Goal: Transaction & Acquisition: Purchase product/service

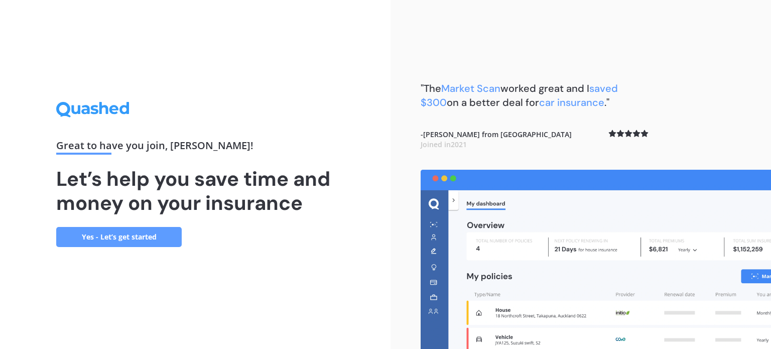
click at [122, 237] on link "Yes - Let’s get started" at bounding box center [118, 237] width 125 height 20
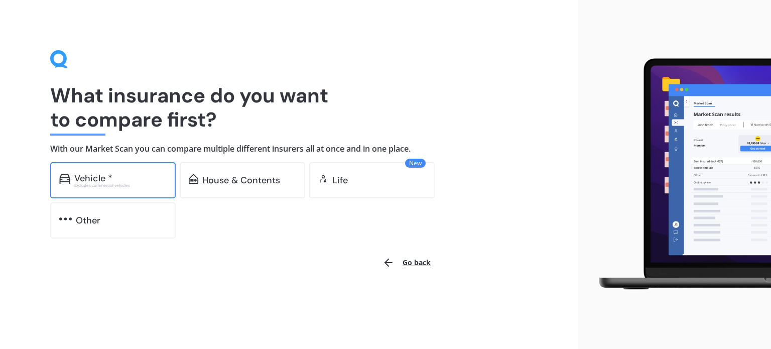
click at [111, 180] on div "Vehicle *" at bounding box center [93, 178] width 38 height 10
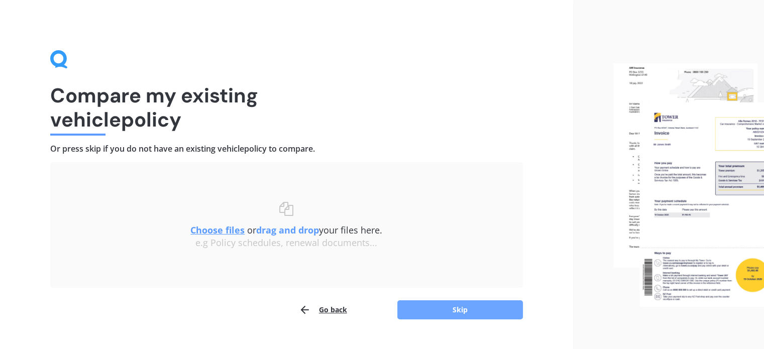
click at [454, 307] on button "Skip" at bounding box center [459, 309] width 125 height 19
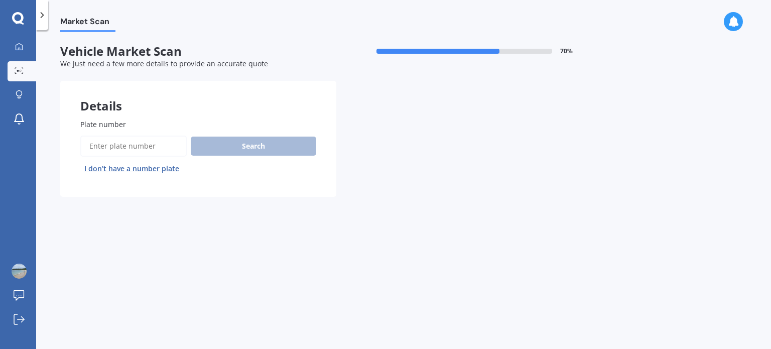
click at [143, 144] on input "Plate number" at bounding box center [133, 146] width 106 height 21
paste input "QCF118"
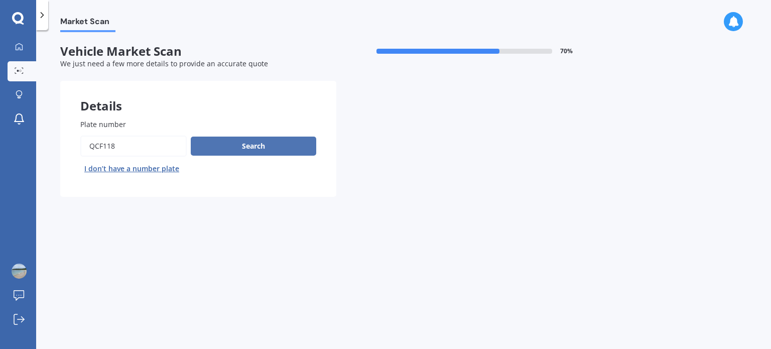
type input "QCF118"
click at [259, 141] on button "Search" at bounding box center [253, 146] width 125 height 19
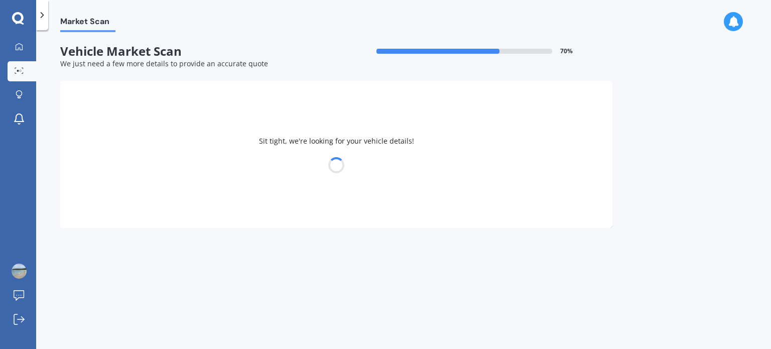
select select "HONDA"
select select "JADE"
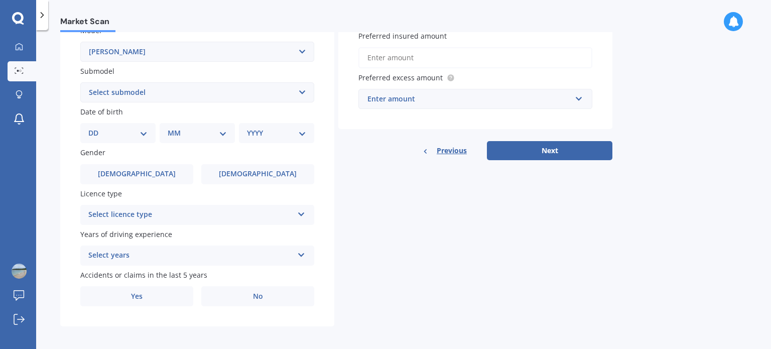
scroll to position [239, 0]
click at [569, 151] on button "Next" at bounding box center [549, 149] width 125 height 19
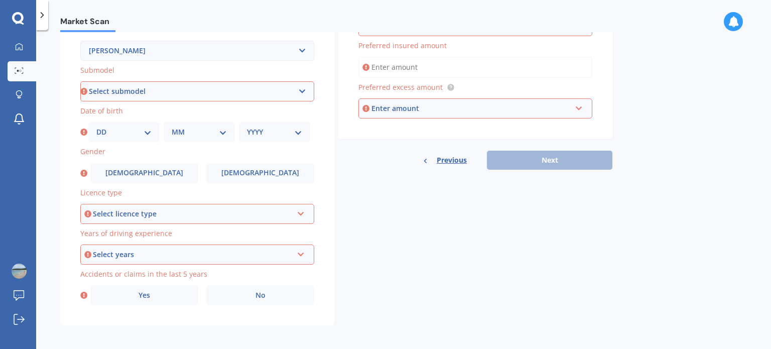
click at [303, 212] on icon at bounding box center [301, 211] width 9 height 7
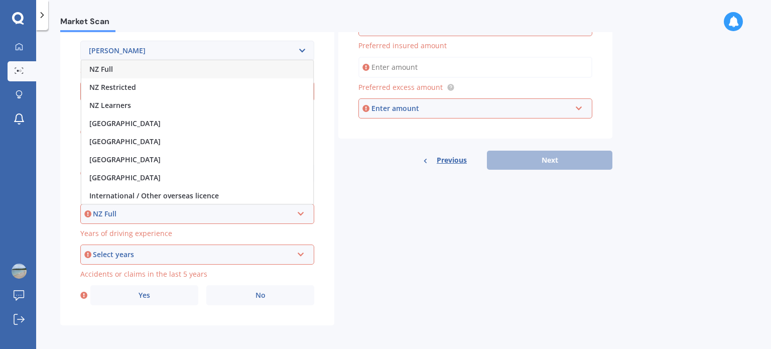
click at [263, 70] on div "NZ Full" at bounding box center [197, 69] width 232 height 18
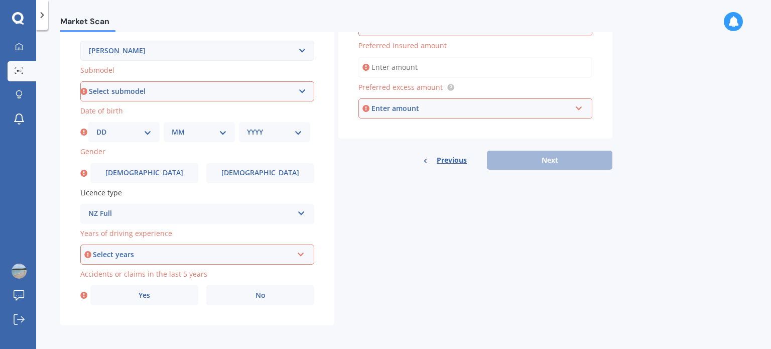
click at [303, 252] on icon at bounding box center [301, 252] width 9 height 7
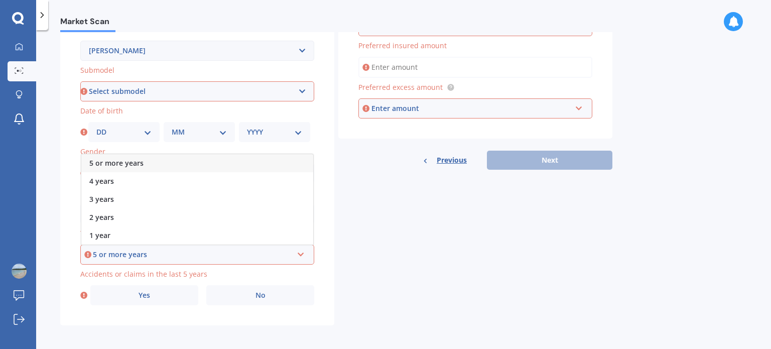
click at [277, 162] on div "5 or more years" at bounding box center [197, 163] width 232 height 18
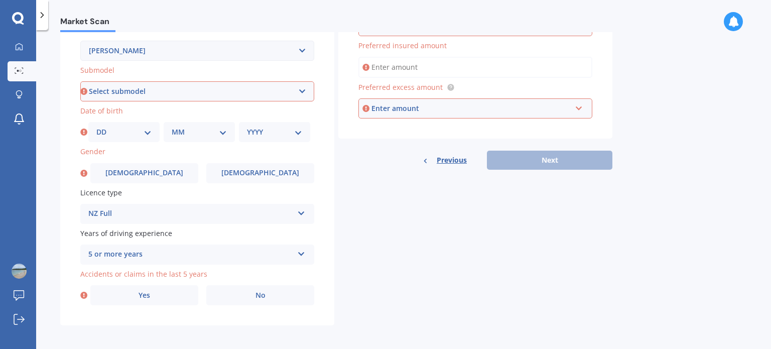
click at [305, 90] on select "Select submodel Hybrid" at bounding box center [197, 91] width 234 height 20
select select "HYBRID"
click at [80, 81] on select "Select submodel Hybrid" at bounding box center [197, 91] width 234 height 20
click at [579, 108] on input "text" at bounding box center [471, 108] width 225 height 19
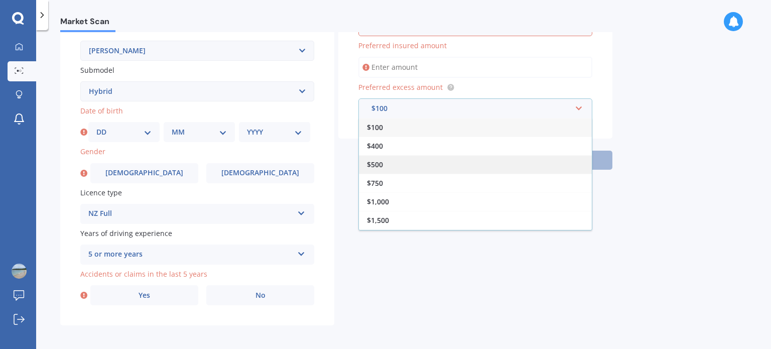
click at [536, 159] on div "$500" at bounding box center [475, 164] width 233 height 19
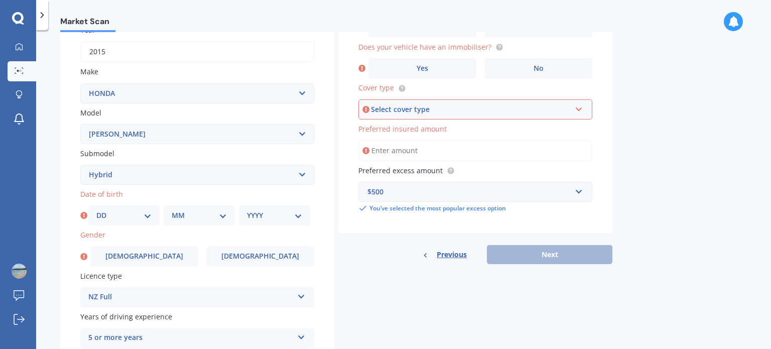
scroll to position [140, 0]
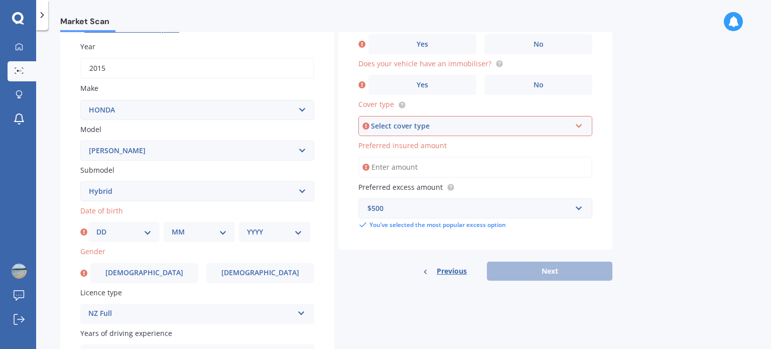
click at [580, 122] on icon at bounding box center [579, 123] width 9 height 7
click at [495, 144] on div "Comprehensive" at bounding box center [475, 145] width 232 height 18
click at [545, 267] on div "Previous Next" at bounding box center [475, 271] width 274 height 19
click at [548, 271] on div "Previous Next" at bounding box center [475, 271] width 274 height 19
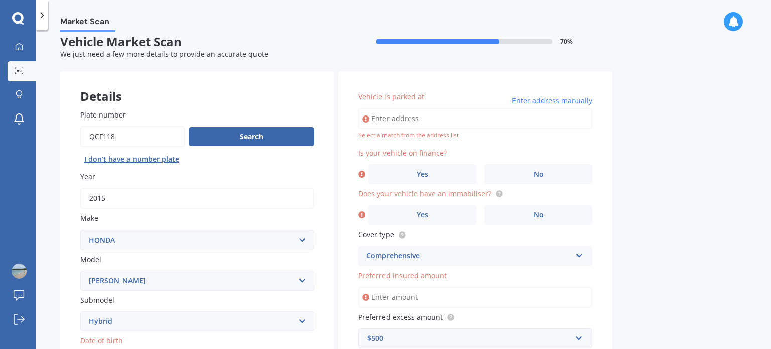
scroll to position [0, 0]
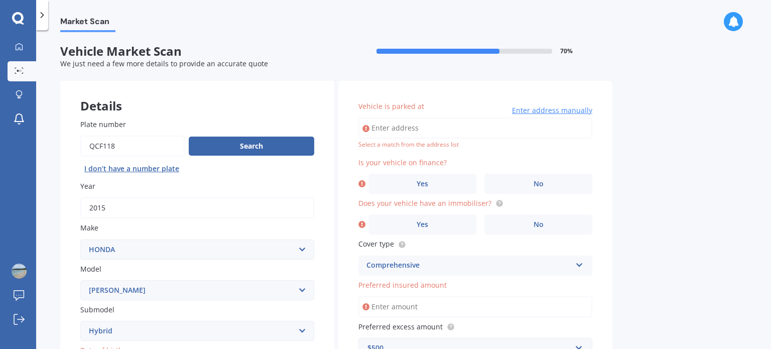
click at [554, 111] on span "Enter address manually" at bounding box center [552, 110] width 80 height 10
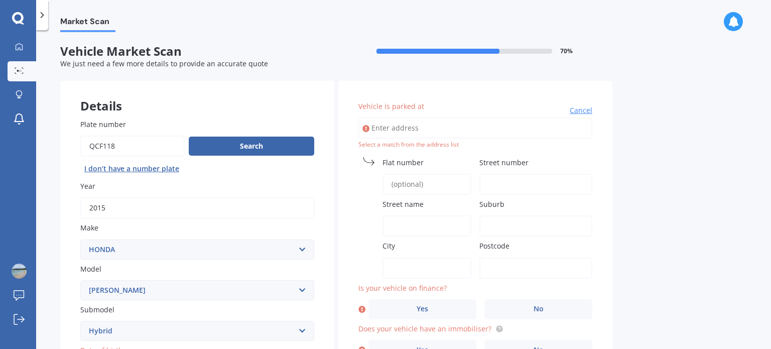
click at [494, 162] on span "Street number" at bounding box center [503, 163] width 49 height 10
click at [494, 174] on input "Street number" at bounding box center [535, 184] width 113 height 21
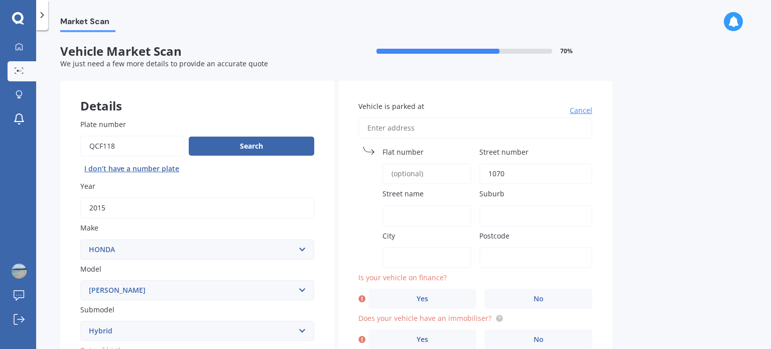
type input "1070"
click at [412, 198] on span "Street name" at bounding box center [403, 193] width 41 height 11
click at [412, 205] on input "Street name" at bounding box center [427, 215] width 89 height 21
type input "pukuatua"
click at [423, 244] on div "City" at bounding box center [414, 249] width 113 height 38
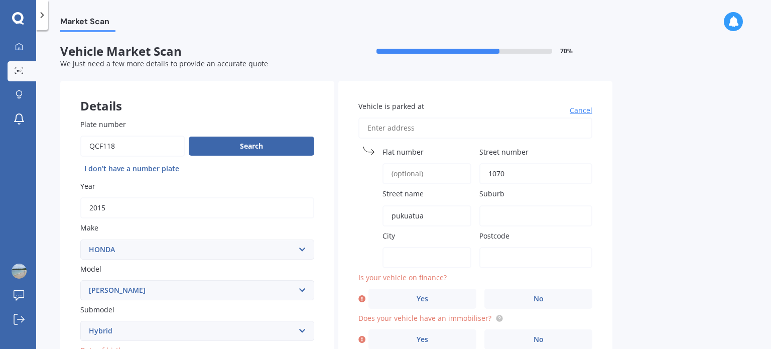
click at [399, 257] on input "City" at bounding box center [427, 257] width 89 height 21
type input "Rotorua"
type input "11/1070 Pukuatua Street"
type input "Rotorua"
type input "3010"
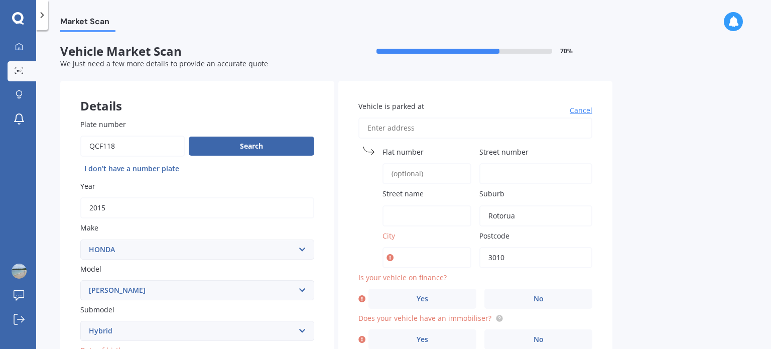
click at [412, 254] on input "City" at bounding box center [427, 257] width 89 height 21
type input "rotorua"
click at [613, 241] on div "Market Scan Vehicle Market Scan 70 % We just need a few more details to provide…" at bounding box center [403, 191] width 735 height 319
click at [527, 294] on label "No" at bounding box center [538, 299] width 108 height 20
click at [0, 0] on input "No" at bounding box center [0, 0] width 0 height 0
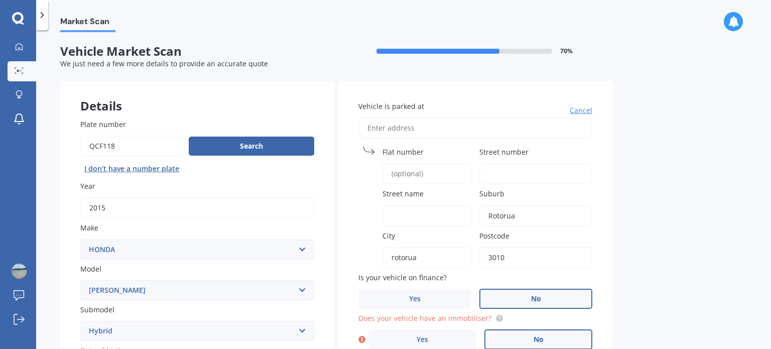
click at [531, 334] on label "No" at bounding box center [538, 339] width 108 height 20
click at [0, 0] on input "No" at bounding box center [0, 0] width 0 height 0
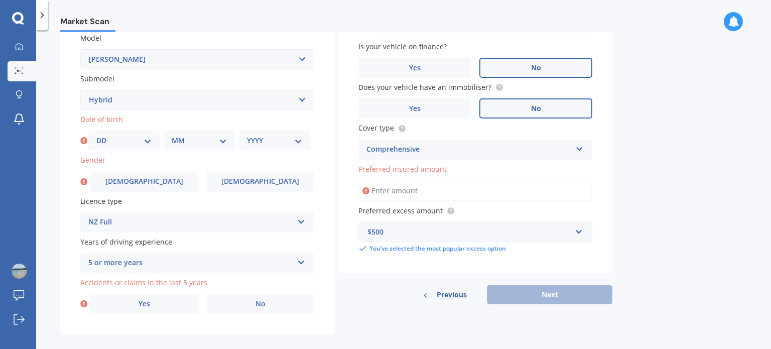
scroll to position [232, 0]
click at [143, 142] on select "DD 01 02 03 04 05 06 07 08 09 10 11 12 13 14 15 16 17 18 19 20 21 22 23 24 25 2…" at bounding box center [123, 139] width 55 height 11
select select "13"
click at [96, 134] on select "DD 01 02 03 04 05 06 07 08 09 10 11 12 13 14 15 16 17 18 19 20 21 22 23 24 25 2…" at bounding box center [123, 139] width 55 height 11
click at [222, 140] on select "MM 01 02 03 04 05 06 07 08 09 10 11 12" at bounding box center [199, 139] width 55 height 11
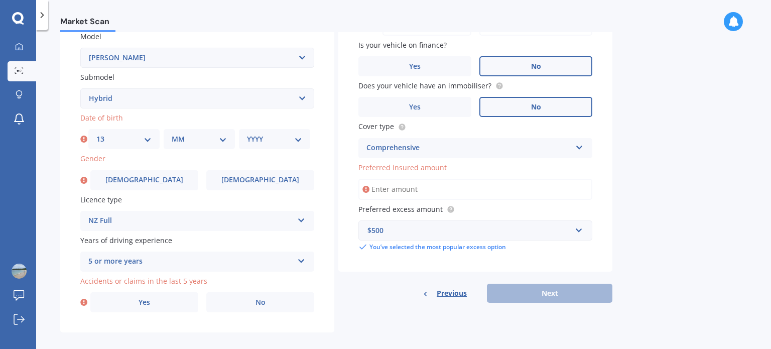
select select "07"
click at [172, 134] on select "MM 01 02 03 04 05 06 07 08 09 10 11 12" at bounding box center [199, 139] width 55 height 11
click at [300, 141] on select "YYYY 2025 2024 2023 2022 2021 2020 2019 2018 2017 2016 2015 2014 2013 2012 2011…" at bounding box center [274, 139] width 55 height 11
select select "1976"
click at [247, 134] on select "YYYY 2025 2024 2023 2022 2021 2020 2019 2018 2017 2016 2015 2014 2013 2012 2011…" at bounding box center [274, 139] width 55 height 11
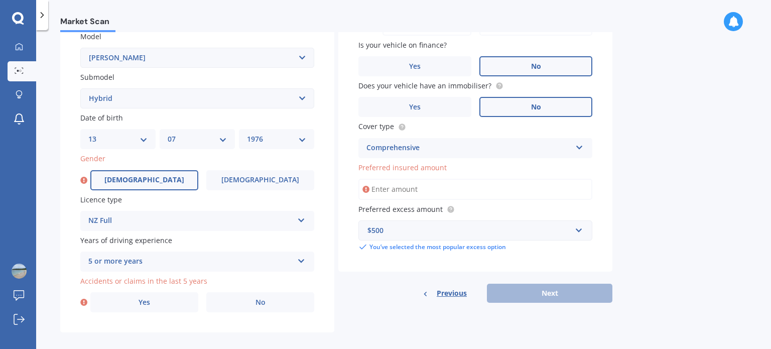
click at [165, 173] on label "[DEMOGRAPHIC_DATA]" at bounding box center [144, 180] width 108 height 20
click at [0, 0] on input "[DEMOGRAPHIC_DATA]" at bounding box center [0, 0] width 0 height 0
click at [246, 300] on label "No" at bounding box center [260, 302] width 108 height 20
click at [0, 0] on input "No" at bounding box center [0, 0] width 0 height 0
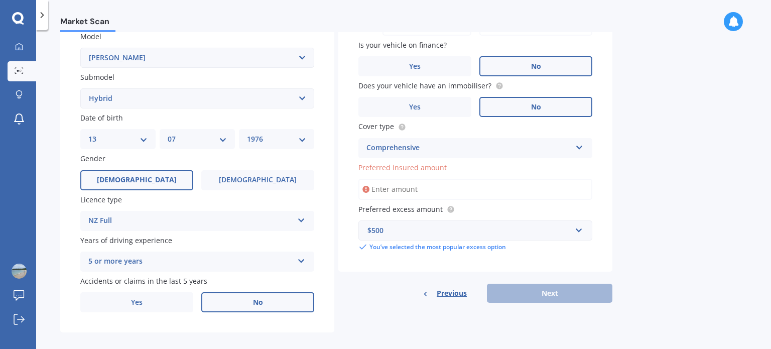
click at [416, 188] on input "Preferred insured amount" at bounding box center [475, 189] width 234 height 21
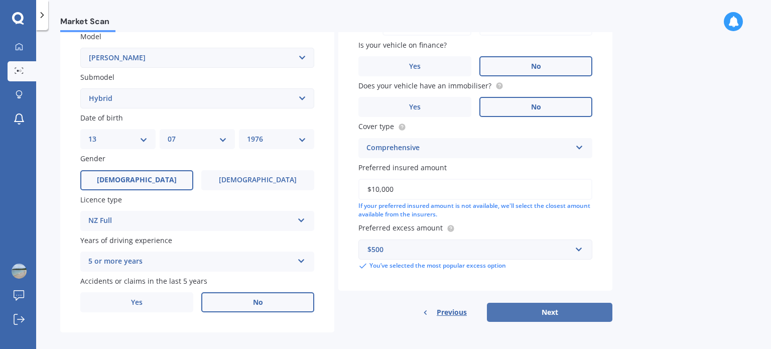
type input "$10,000"
click at [541, 308] on button "Next" at bounding box center [549, 312] width 125 height 19
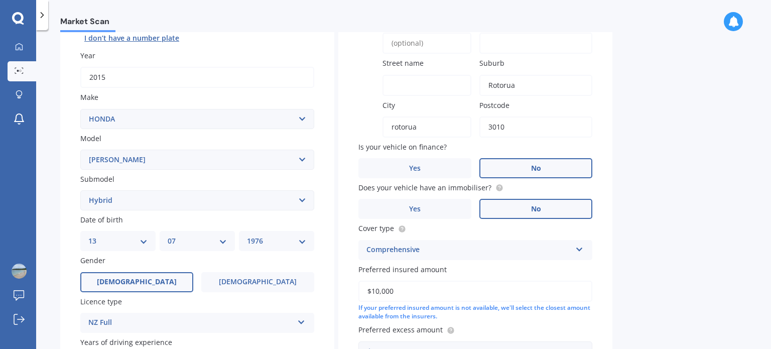
click at [508, 44] on input "Street number" at bounding box center [535, 43] width 113 height 21
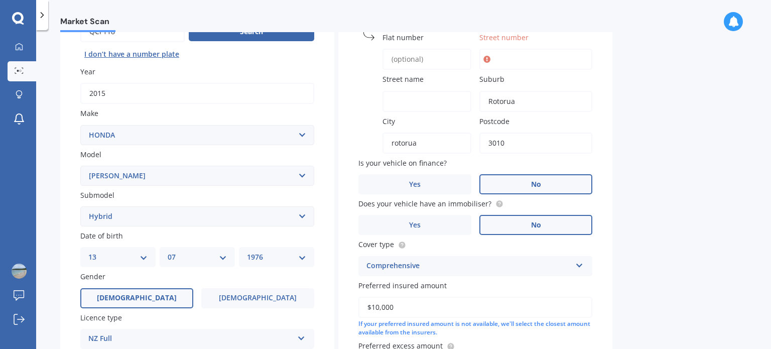
click at [449, 88] on div "Street name" at bounding box center [414, 93] width 113 height 38
type input "pukuatua"
click at [506, 54] on input "Street number" at bounding box center [535, 59] width 113 height 21
type input "1070"
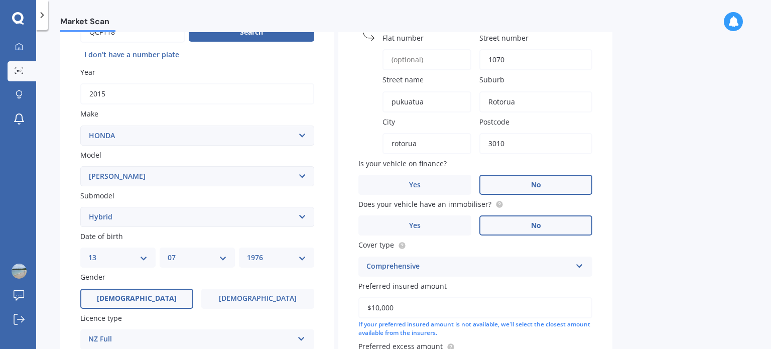
click at [655, 91] on div "Market Scan Vehicle Market Scan 70 % We just need a few more details to provide…" at bounding box center [403, 191] width 735 height 319
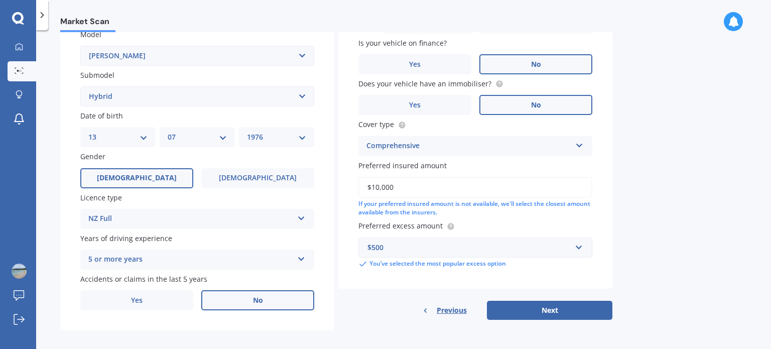
scroll to position [242, 0]
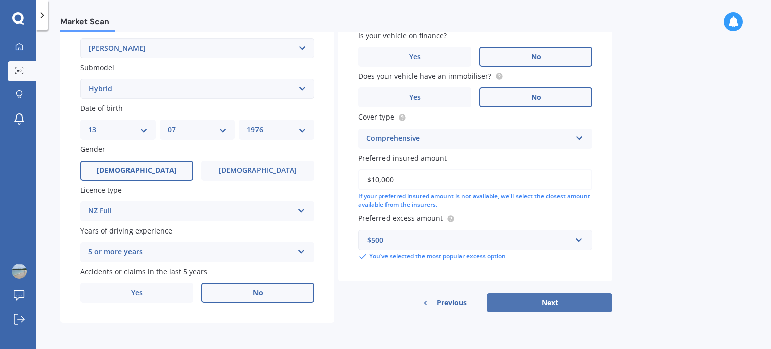
click at [567, 300] on button "Next" at bounding box center [549, 302] width 125 height 19
select select "13"
select select "07"
select select "1976"
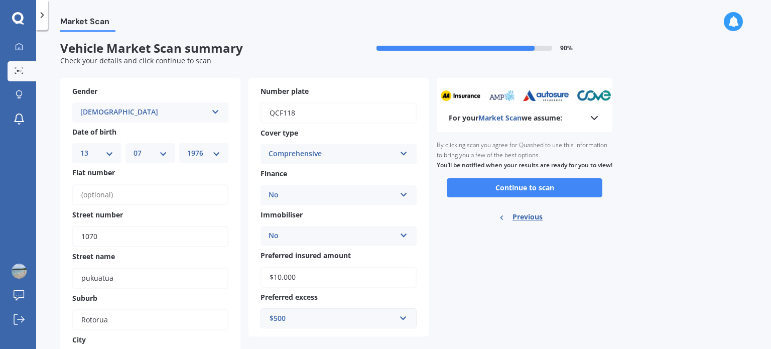
scroll to position [0, 0]
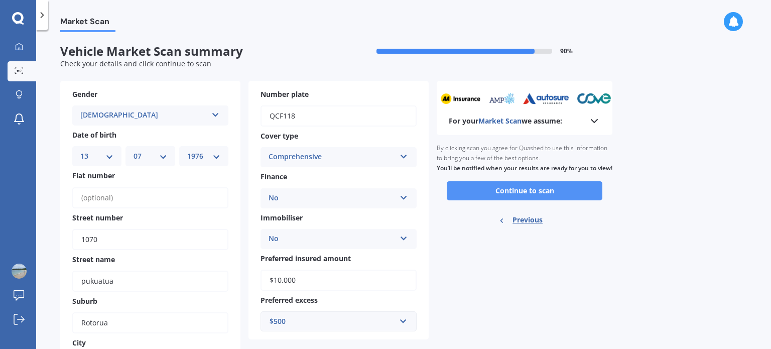
click at [523, 197] on button "Continue to scan" at bounding box center [525, 190] width 156 height 19
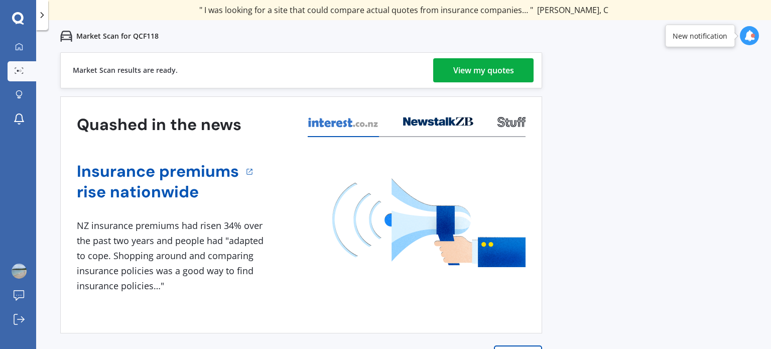
click at [491, 75] on div "View my quotes" at bounding box center [483, 70] width 61 height 24
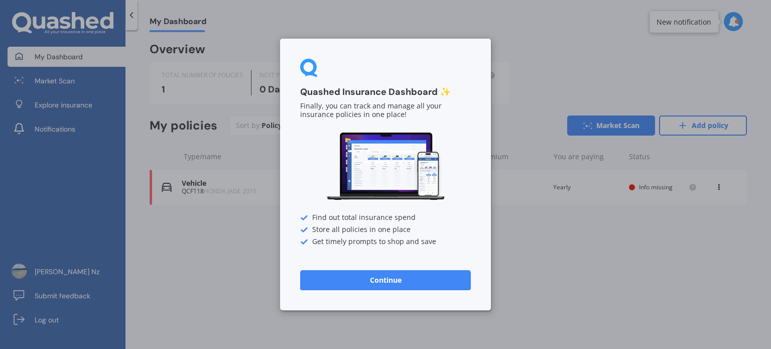
click at [379, 281] on button "Continue" at bounding box center [385, 280] width 171 height 20
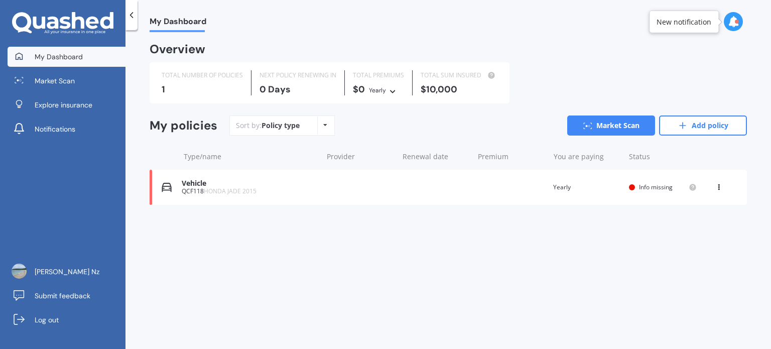
click at [199, 184] on div "Vehicle" at bounding box center [250, 183] width 136 height 9
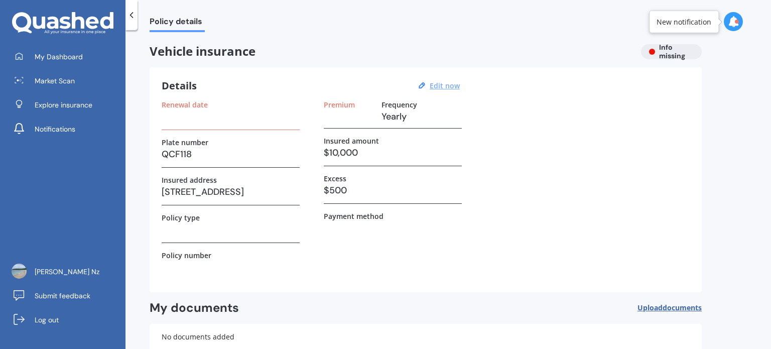
click at [443, 86] on u "Edit now" at bounding box center [445, 86] width 30 height 10
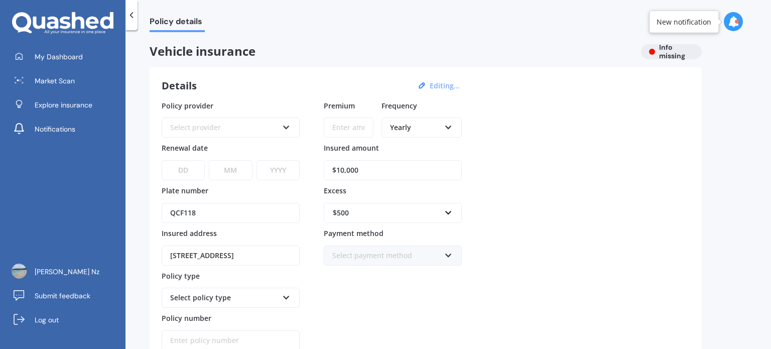
drag, startPoint x: 199, startPoint y: 214, endPoint x: 153, endPoint y: 209, distance: 46.9
click at [153, 209] on div "Details Editing... Policy provider Select provider AA AMI AMP ANZ ASB [PERSON_N…" at bounding box center [426, 234] width 552 height 335
type input "HZJ208"
click at [377, 173] on input "$10,000" at bounding box center [393, 170] width 138 height 20
drag, startPoint x: 377, startPoint y: 173, endPoint x: 338, endPoint y: 167, distance: 39.5
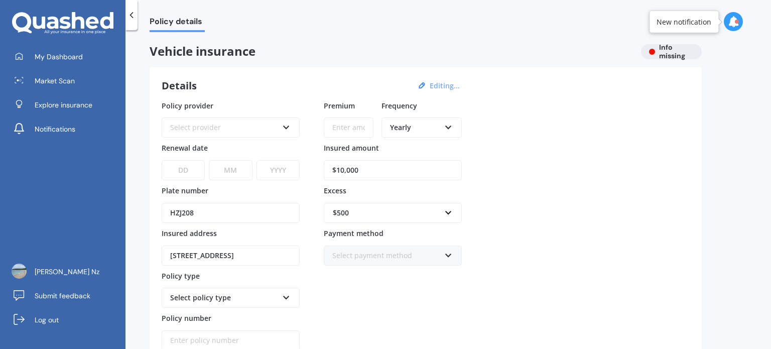
click at [338, 167] on input "$10,000" at bounding box center [393, 170] width 138 height 20
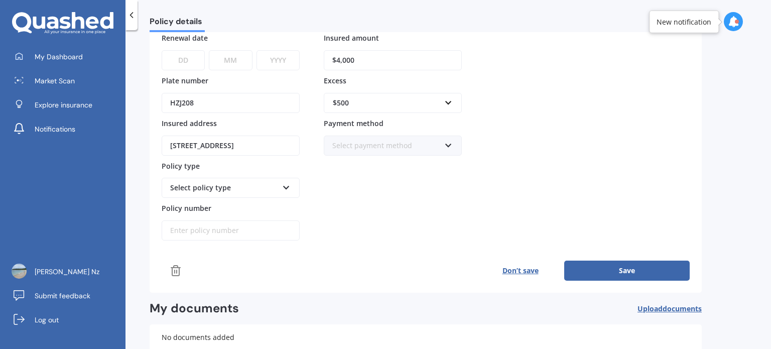
scroll to position [113, 0]
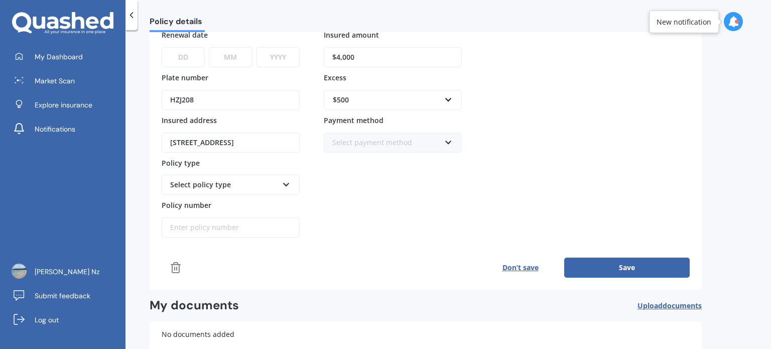
type input "$4,000"
click at [632, 263] on button "Save" at bounding box center [626, 268] width 125 height 20
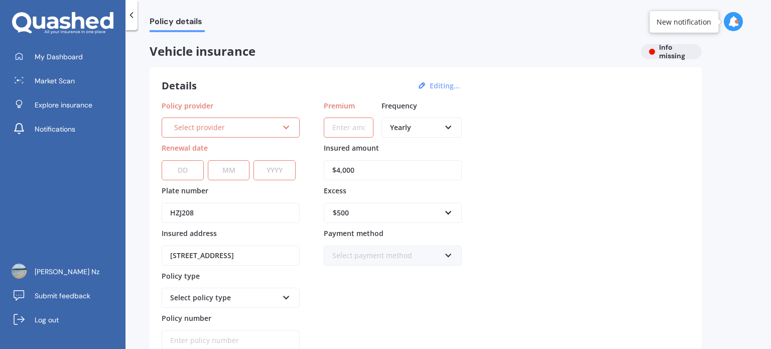
click at [292, 124] on div "Select provider AA AMI AMP ANZ ASB Aioi Nissay Dowa Ando Assurant Autosure BNZ …" at bounding box center [231, 127] width 138 height 20
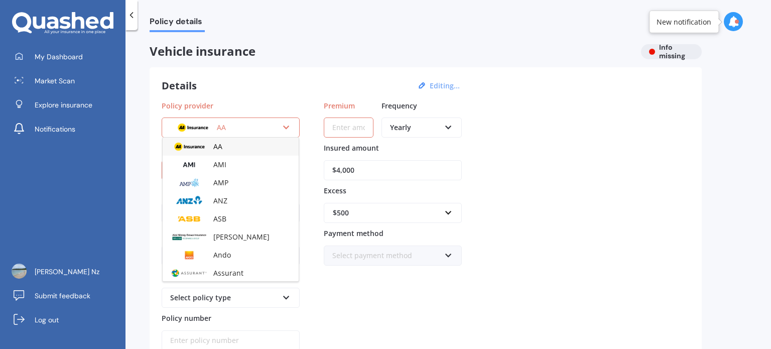
click at [235, 148] on div "AA" at bounding box center [231, 147] width 136 height 18
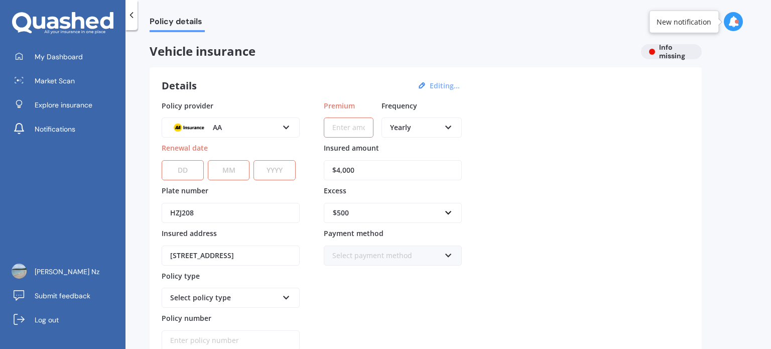
click at [187, 168] on select "DD 01 02 03 04 05 06 07 08 09 10 11 12 13 14 15 16 17 18 19 20 21 22 23 24 25 2…" at bounding box center [183, 170] width 42 height 20
click at [267, 96] on div "Details Editing... Policy provider AA AA AMI AMP ANZ ASB [PERSON_NAME] Dowa And…" at bounding box center [426, 234] width 552 height 335
click at [291, 126] on div "AA AA AMI AMP ANZ ASB Aioi Nissay Dowa Ando Assurant Autosure BNZ Co-Operative …" at bounding box center [231, 127] width 138 height 20
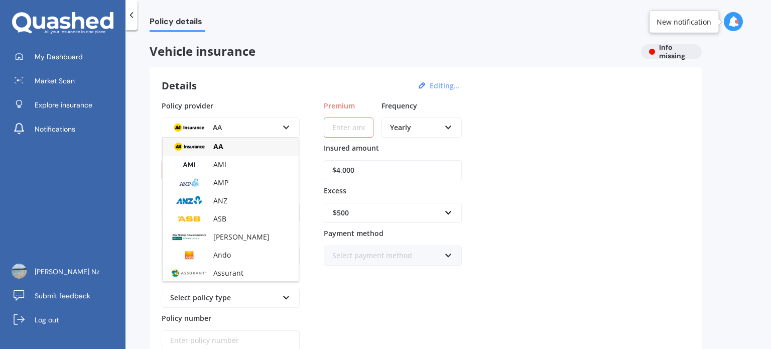
click at [235, 148] on div "AA" at bounding box center [231, 147] width 136 height 18
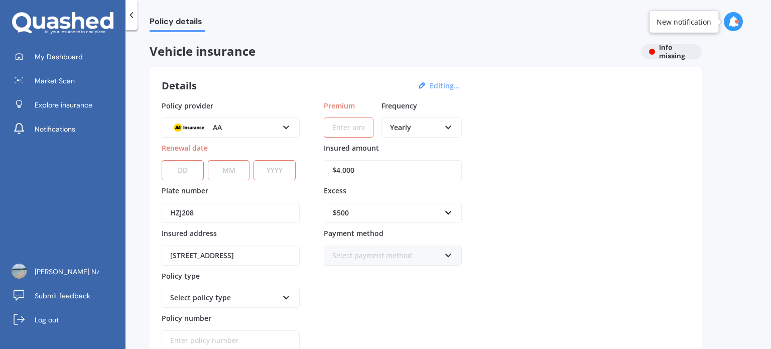
click at [191, 166] on select "DD 01 02 03 04 05 06 07 08 09 10 11 12 13 14 15 16 17 18 19 20 21 22 23 24 25 2…" at bounding box center [183, 170] width 42 height 20
click at [356, 122] on input "Premium" at bounding box center [349, 127] width 50 height 20
click at [451, 126] on icon at bounding box center [448, 125] width 9 height 7
click at [413, 217] on span "Fortnightly" at bounding box center [409, 219] width 36 height 10
click at [353, 129] on input "Premium" at bounding box center [349, 127] width 50 height 20
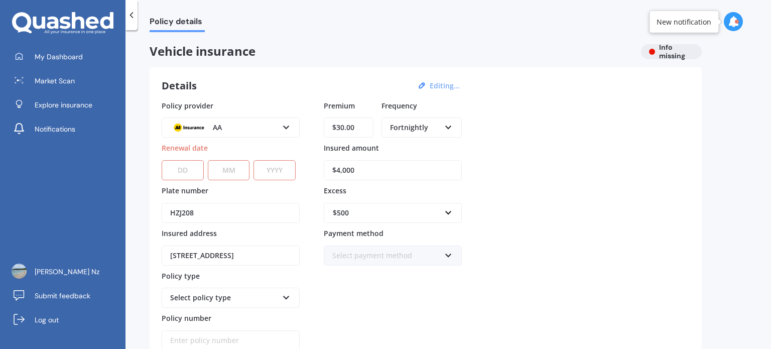
type input "$30.00"
click at [564, 151] on div "Policy provider AA AA AMI AMP ANZ ASB Aioi Nissay Dowa Ando Assurant Autosure B…" at bounding box center [426, 225] width 528 height 250
click at [196, 170] on select "DD 01 02 03 04 05 06 07 08 09 10 11 12 13 14 15 16 17 18 19 20 21 22 23 24 25 2…" at bounding box center [183, 170] width 42 height 20
select select "16"
click at [162, 160] on select "DD 01 02 03 04 05 06 07 08 09 10 11 12 13 14 15 16 17 18 19 20 21 22 23 24 25 2…" at bounding box center [183, 170] width 42 height 20
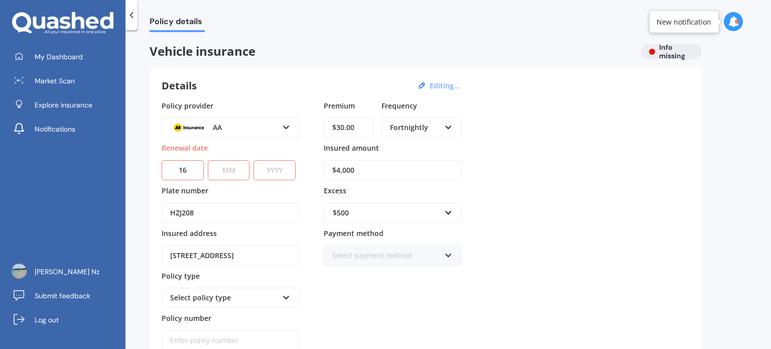
click at [229, 166] on select "MM 01 02 03 04 05 06 07 08 09 10 11 12" at bounding box center [229, 170] width 42 height 20
select select "10"
click at [208, 160] on select "MM 01 02 03 04 05 06 07 08 09 10 11 12" at bounding box center [229, 170] width 42 height 20
click at [273, 166] on select "YYYY 2027 2026 2025 2024 2023 2022 2021 2020 2019 2018 2017 2016 2015 2014 2013…" at bounding box center [274, 170] width 42 height 20
select select "2025"
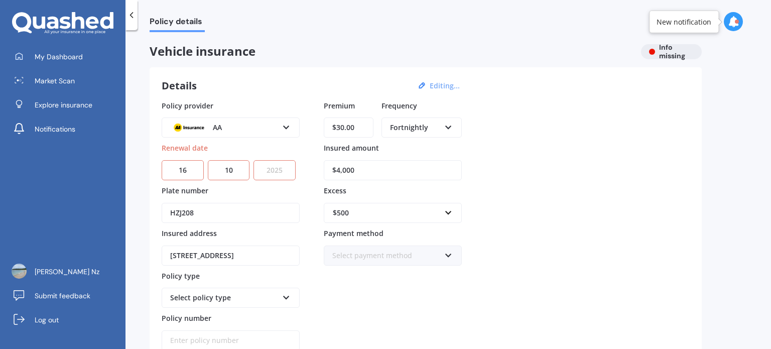
click at [256, 160] on select "YYYY 2027 2026 2025 2024 2023 2022 2021 2020 2019 2018 2017 2016 2015 2014 2013…" at bounding box center [274, 170] width 42 height 20
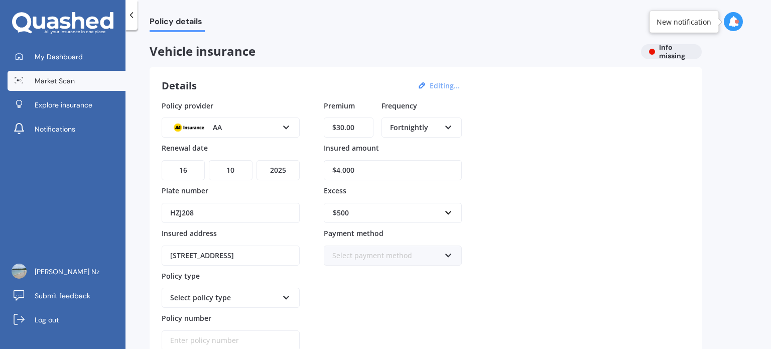
click at [69, 82] on span "Market Scan" at bounding box center [55, 81] width 40 height 10
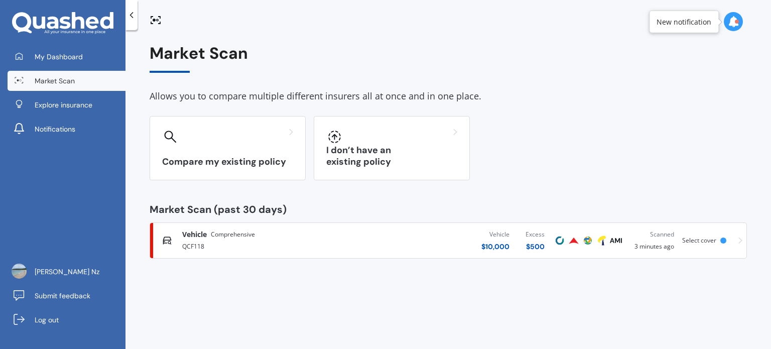
click at [190, 235] on span "Vehicle" at bounding box center [194, 234] width 25 height 10
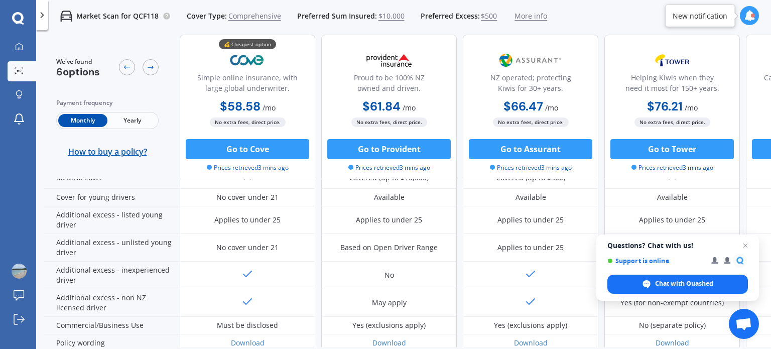
scroll to position [560, 0]
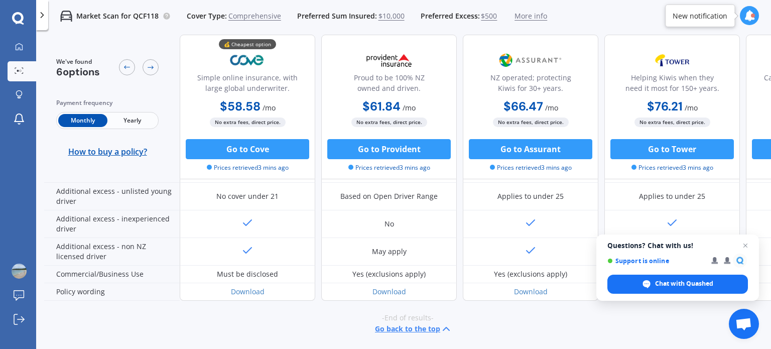
click at [405, 325] on button "Go back to the top" at bounding box center [413, 329] width 77 height 12
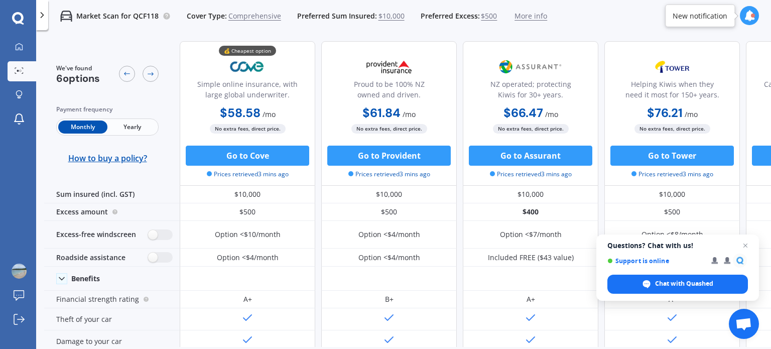
scroll to position [0, 0]
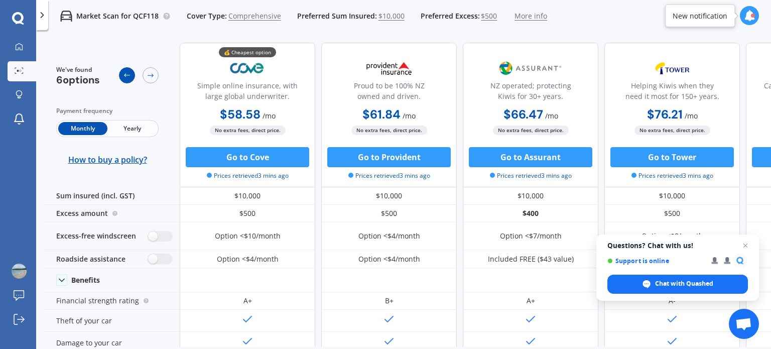
click at [128, 78] on icon at bounding box center [127, 75] width 8 height 8
click at [143, 16] on p "Market Scan for QCF118" at bounding box center [117, 16] width 82 height 10
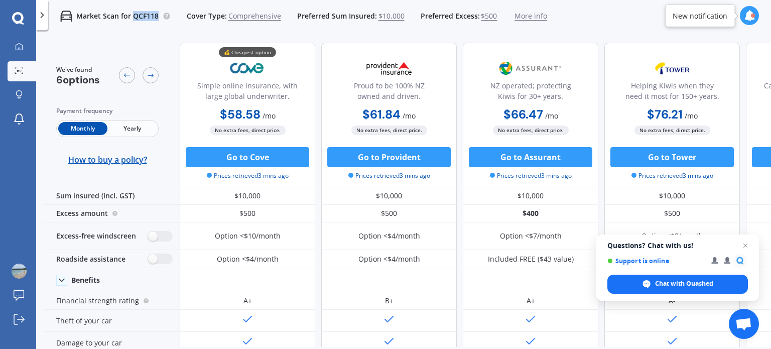
click at [143, 16] on p "Market Scan for QCF118" at bounding box center [117, 16] width 82 height 10
click at [16, 21] on icon at bounding box center [18, 18] width 12 height 12
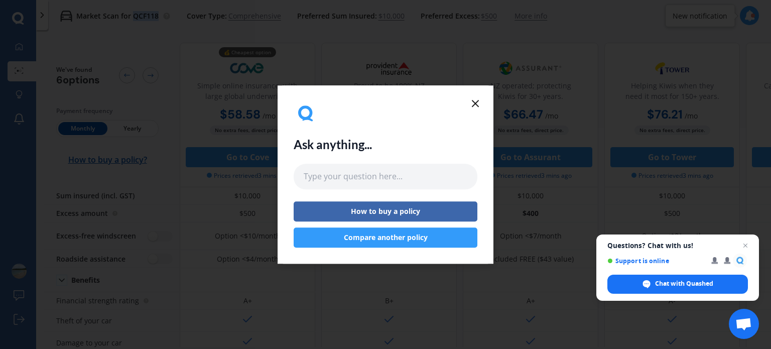
click at [398, 238] on button "Compare another policy" at bounding box center [386, 237] width 184 height 20
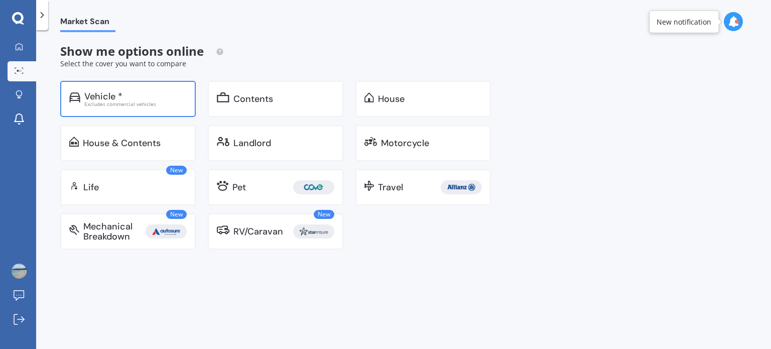
click at [139, 102] on div "Excludes commercial vehicles" at bounding box center [135, 103] width 102 height 5
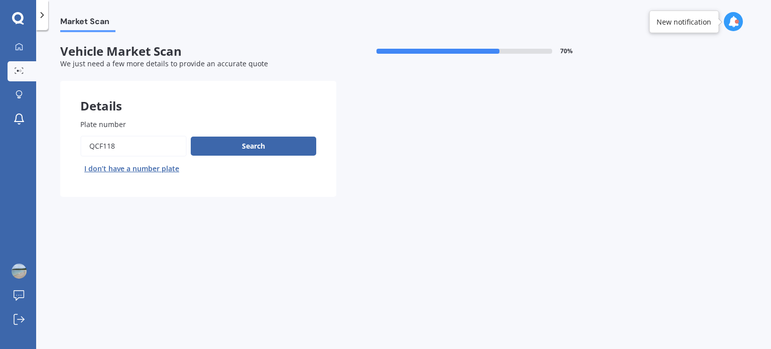
click at [115, 148] on input "Plate number" at bounding box center [133, 146] width 106 height 21
type input "Q"
type input "HZJ208"
click at [249, 147] on button "Search" at bounding box center [253, 146] width 125 height 19
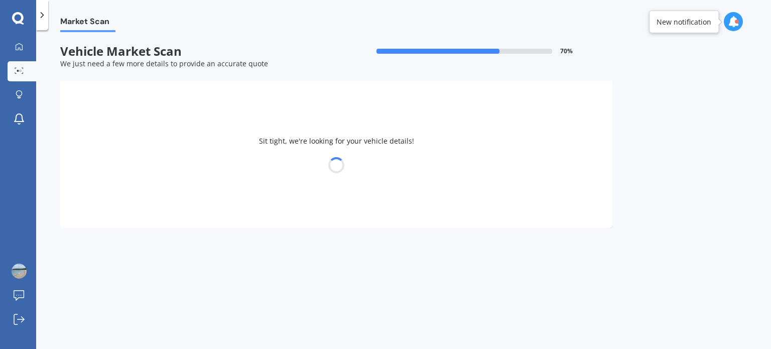
select select "TOYOTA"
select select "COROLLA"
select select "13"
select select "07"
select select "1976"
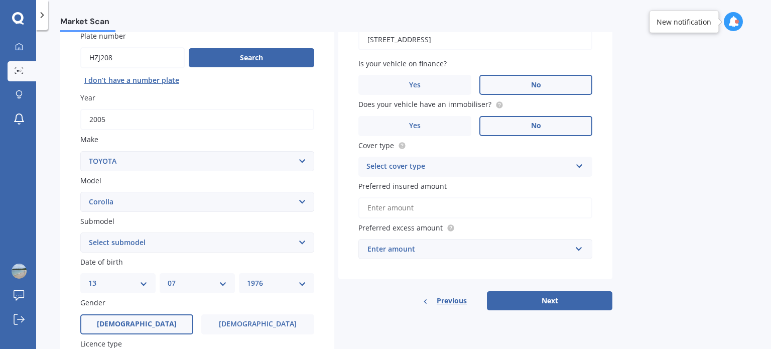
scroll to position [92, 0]
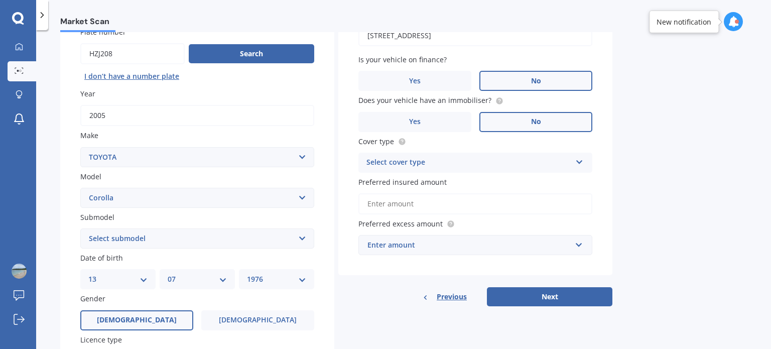
click at [527, 79] on label "No" at bounding box center [535, 81] width 113 height 20
click at [0, 0] on input "No" at bounding box center [0, 0] width 0 height 0
click at [552, 296] on button "Next" at bounding box center [549, 296] width 125 height 19
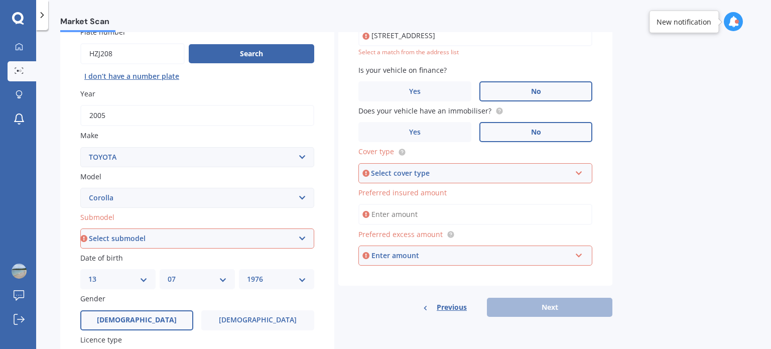
click at [580, 171] on icon at bounding box center [579, 171] width 9 height 7
click at [527, 192] on div "Comprehensive" at bounding box center [475, 192] width 232 height 18
click at [503, 218] on input "Preferred insured amount" at bounding box center [475, 214] width 234 height 21
type input "$4,000"
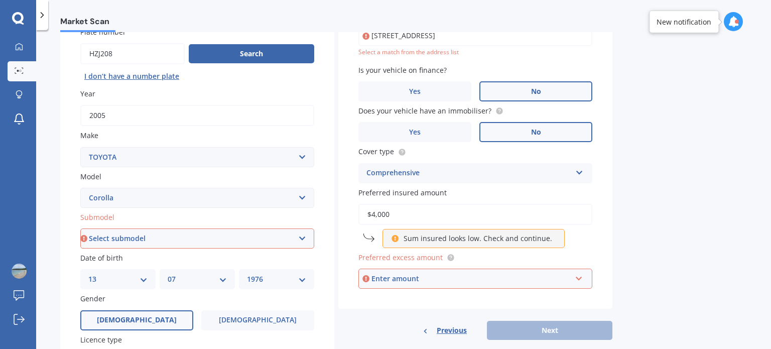
click at [449, 280] on div "Enter amount" at bounding box center [471, 278] width 200 height 11
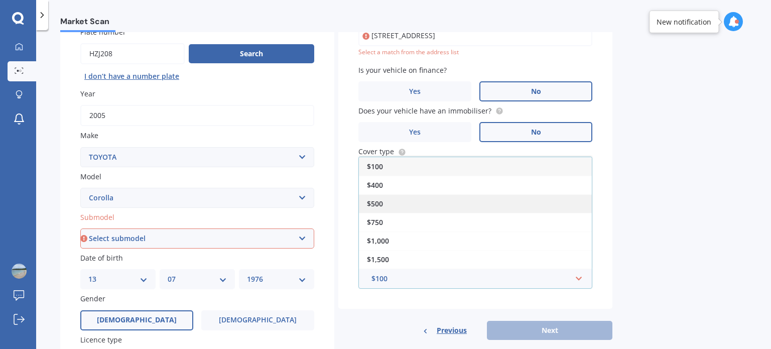
click at [447, 198] on div "$500" at bounding box center [475, 203] width 233 height 19
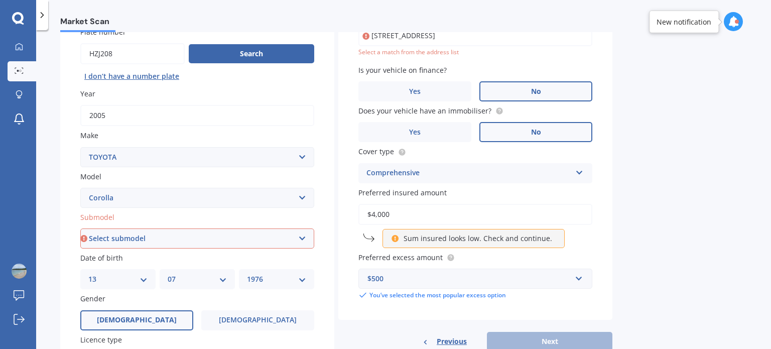
click at [305, 236] on select "Select submodel (All other) Axio Diesel [PERSON_NAME] 2WD [PERSON_NAME] 4WD FXG…" at bounding box center [197, 238] width 234 height 20
select select "[PERSON_NAME] 2WD"
click at [80, 228] on select "Select submodel (All other) Axio Diesel [PERSON_NAME] 2WD [PERSON_NAME] 4WD FXG…" at bounding box center [197, 238] width 234 height 20
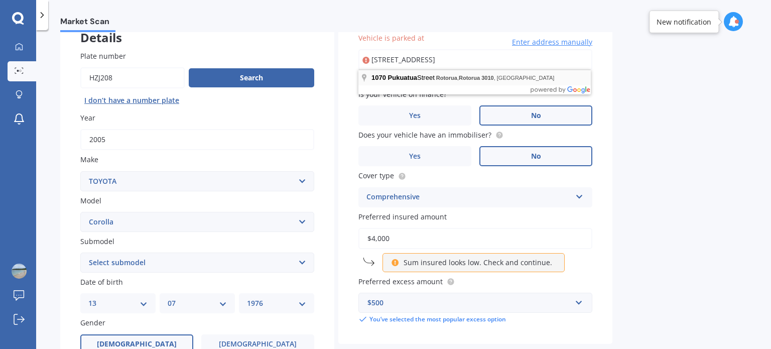
type input "[STREET_ADDRESS]"
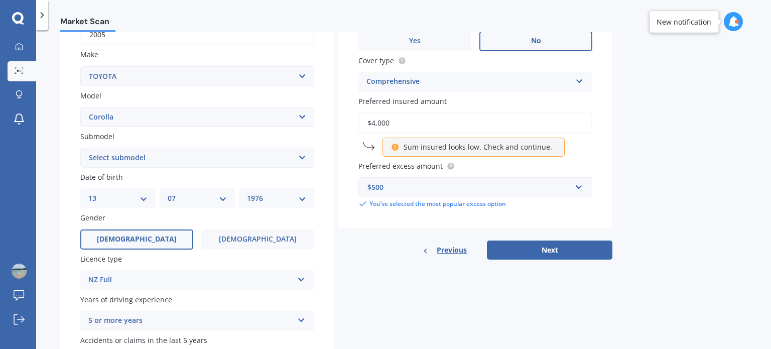
scroll to position [186, 0]
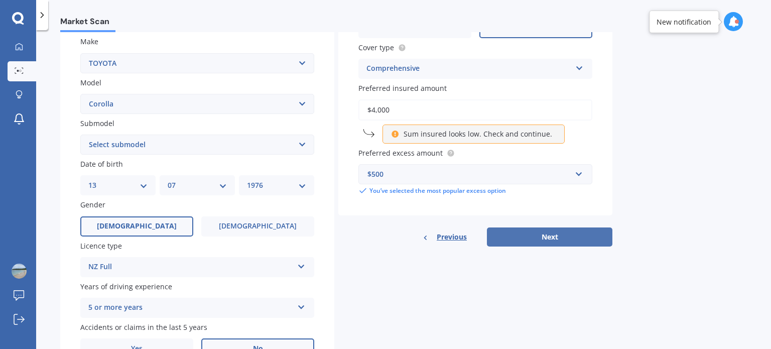
click at [562, 236] on button "Next" at bounding box center [549, 236] width 125 height 19
select select "13"
select select "07"
select select "1976"
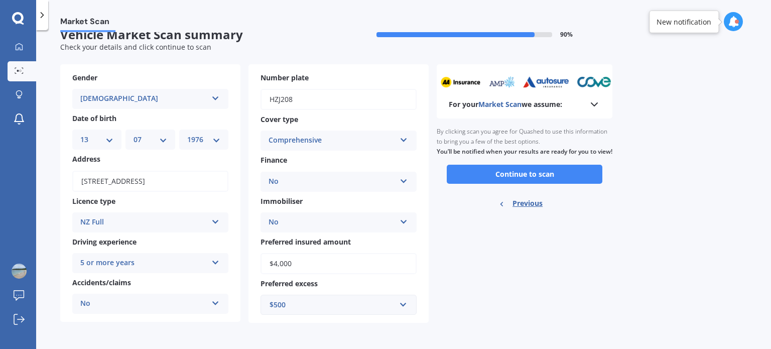
scroll to position [0, 0]
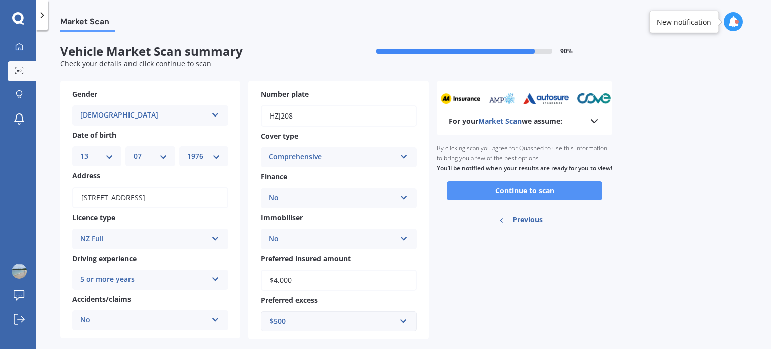
click at [532, 194] on button "Continue to scan" at bounding box center [525, 190] width 156 height 19
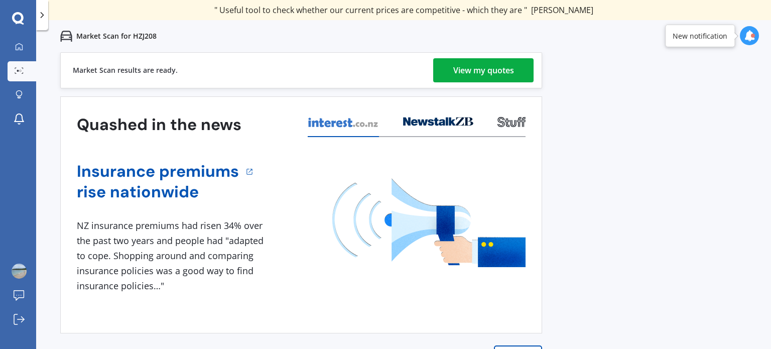
click at [478, 72] on div "View my quotes" at bounding box center [483, 70] width 61 height 24
